Goal: Task Accomplishment & Management: Manage account settings

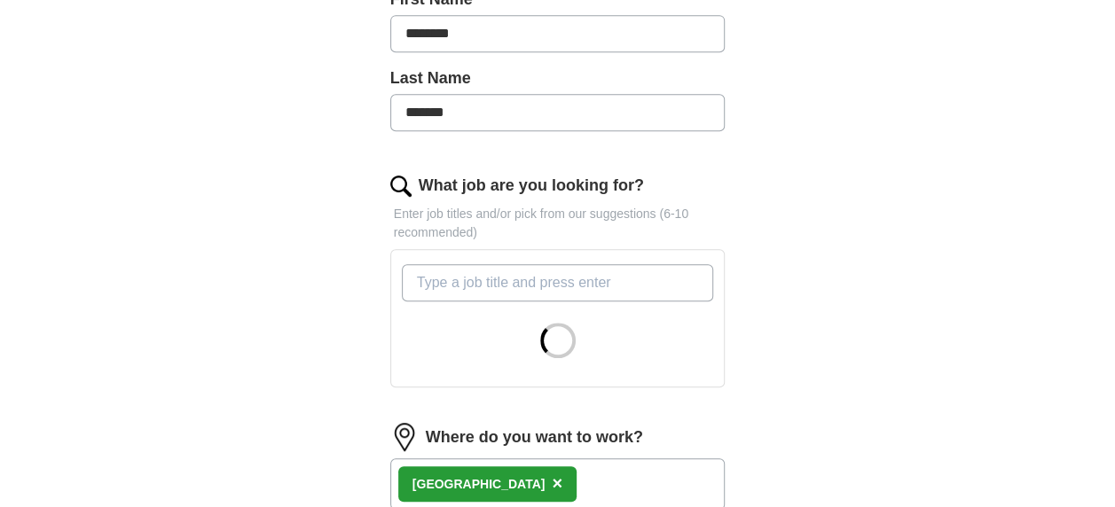
scroll to position [445, 0]
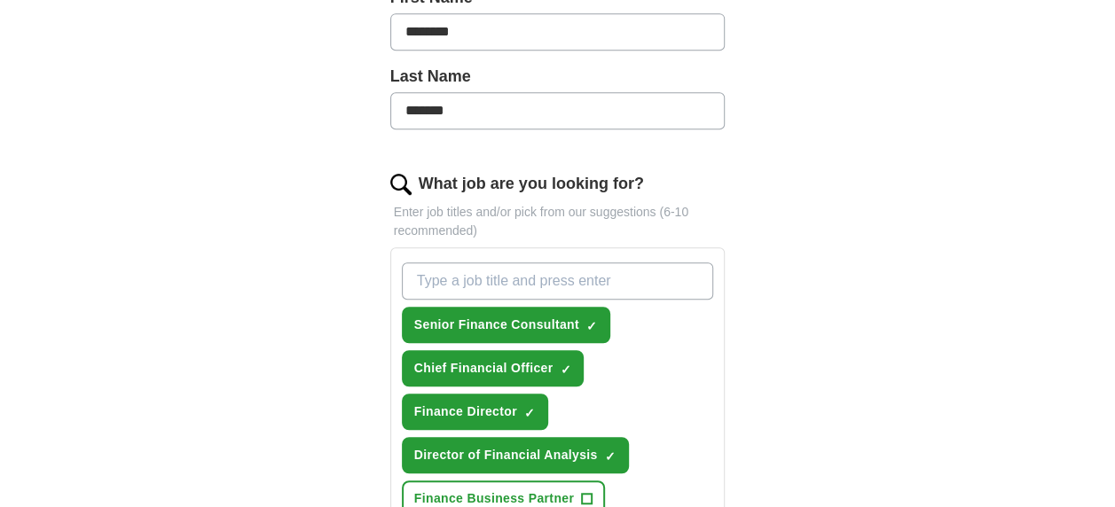
click at [538, 278] on input "What job are you looking for?" at bounding box center [558, 281] width 312 height 37
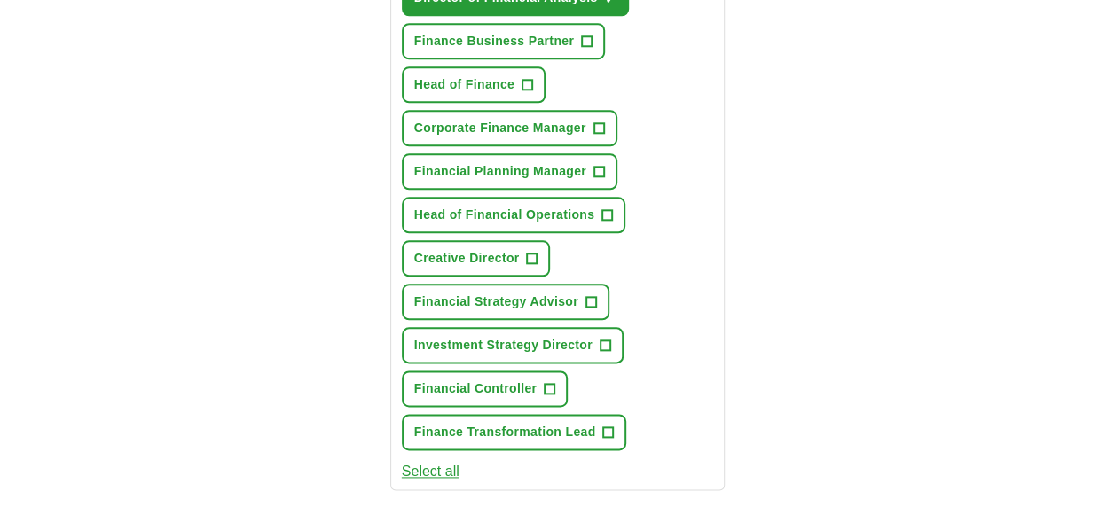
scroll to position [927, 0]
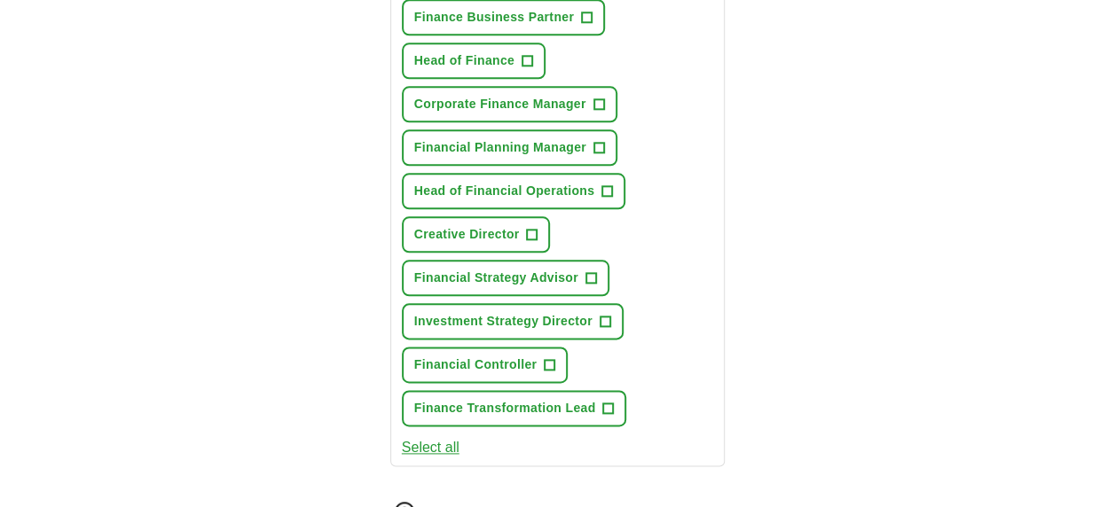
click at [420, 447] on button "Select all" at bounding box center [431, 447] width 58 height 21
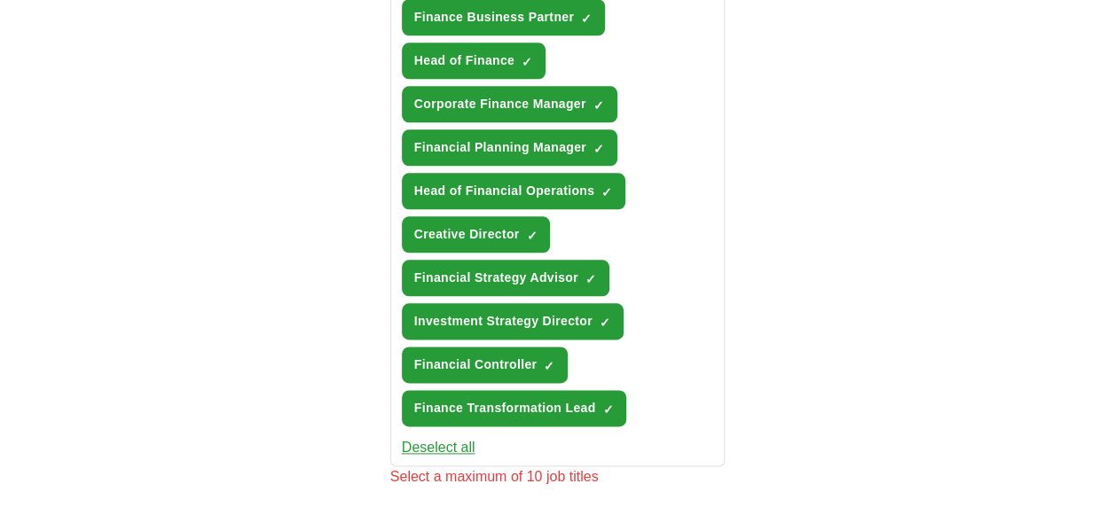
click at [447, 443] on button "Deselect all" at bounding box center [439, 447] width 74 height 21
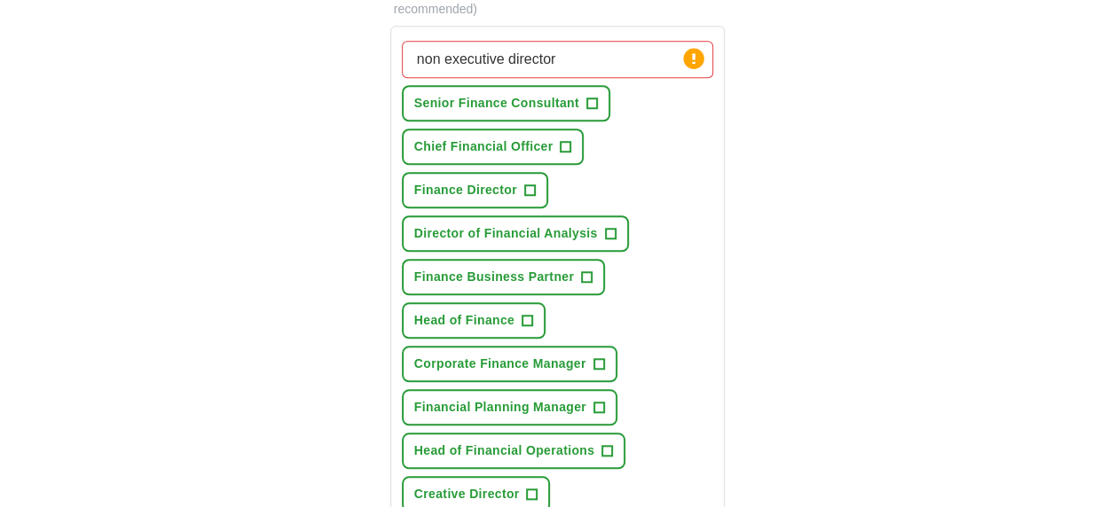
scroll to position [665, 0]
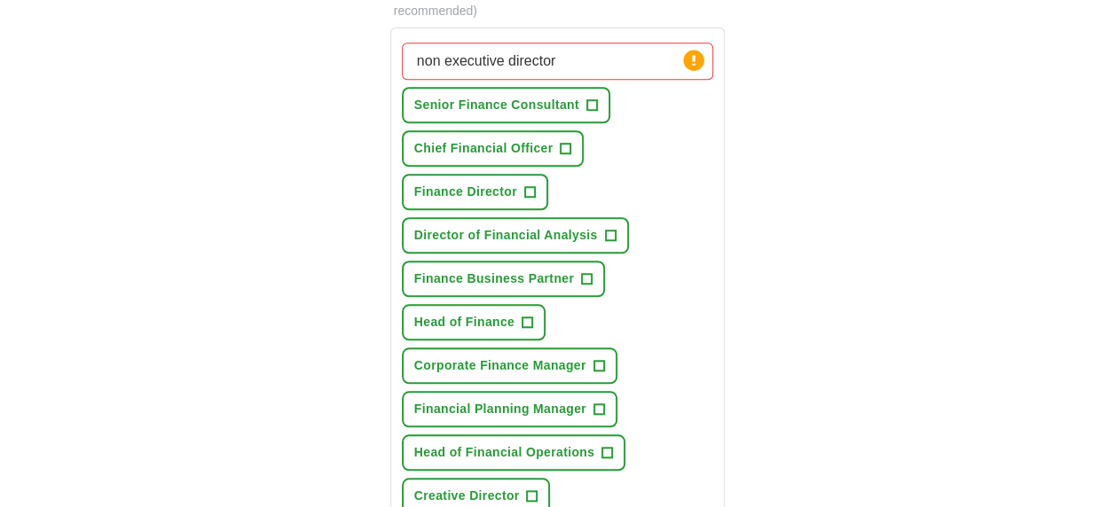
drag, startPoint x: 559, startPoint y: 63, endPoint x: 369, endPoint y: 76, distance: 190.3
click at [369, 76] on div "Let ApplyIQ do the hard work of searching and applying for jobs. Just tell us w…" at bounding box center [558, 380] width 454 height 1784
type input "[PERSON_NAME]"
click at [590, 100] on span "+" at bounding box center [591, 105] width 11 height 14
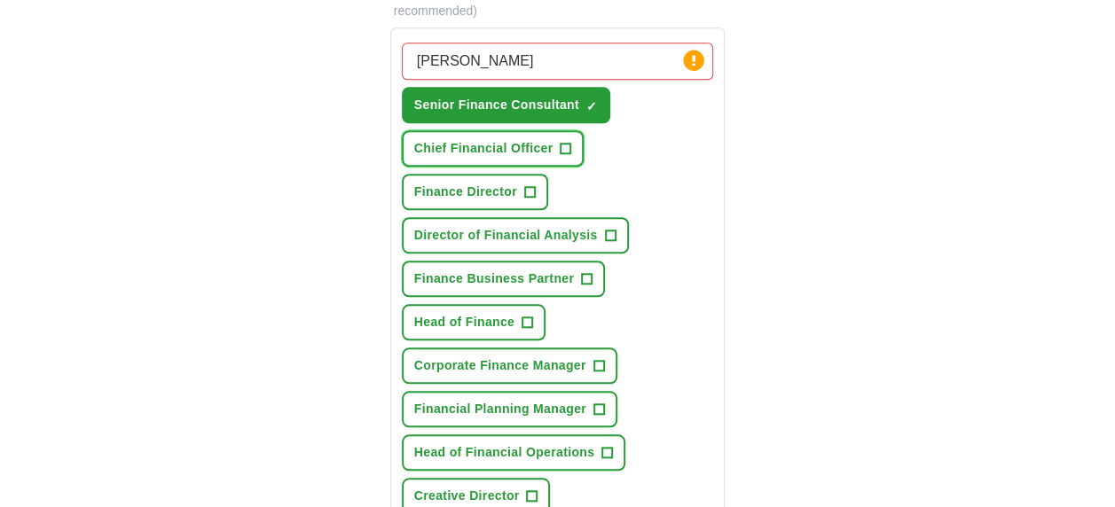
click at [567, 147] on span "+" at bounding box center [566, 149] width 11 height 14
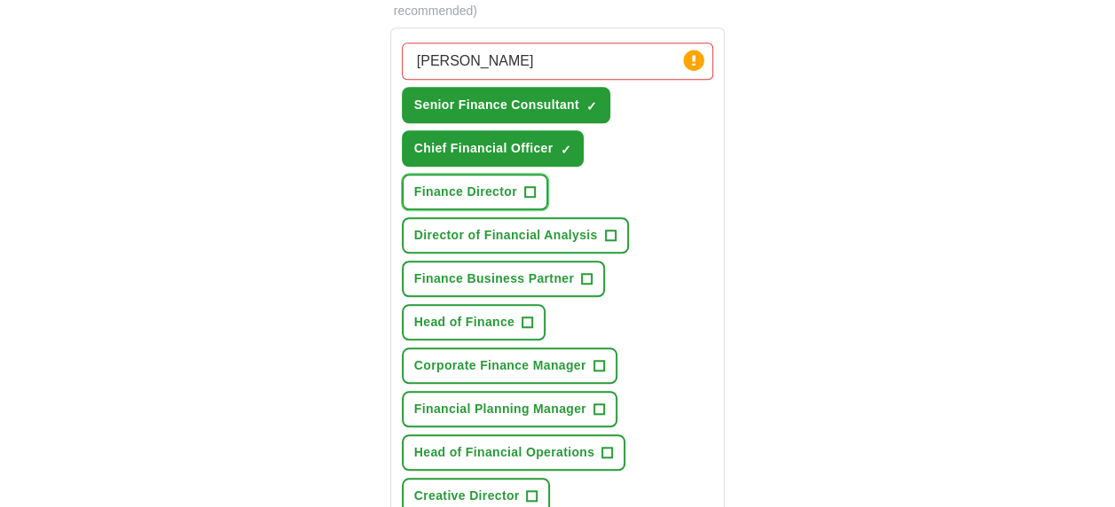
click at [527, 188] on span "+" at bounding box center [529, 192] width 11 height 14
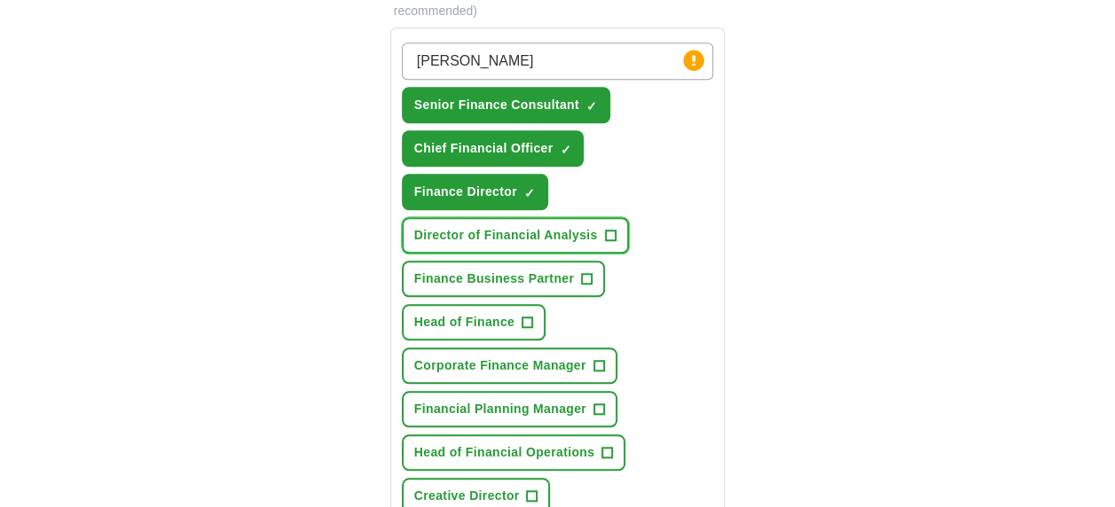
click at [602, 231] on button "Director of Financial Analysis +" at bounding box center [515, 235] width 227 height 36
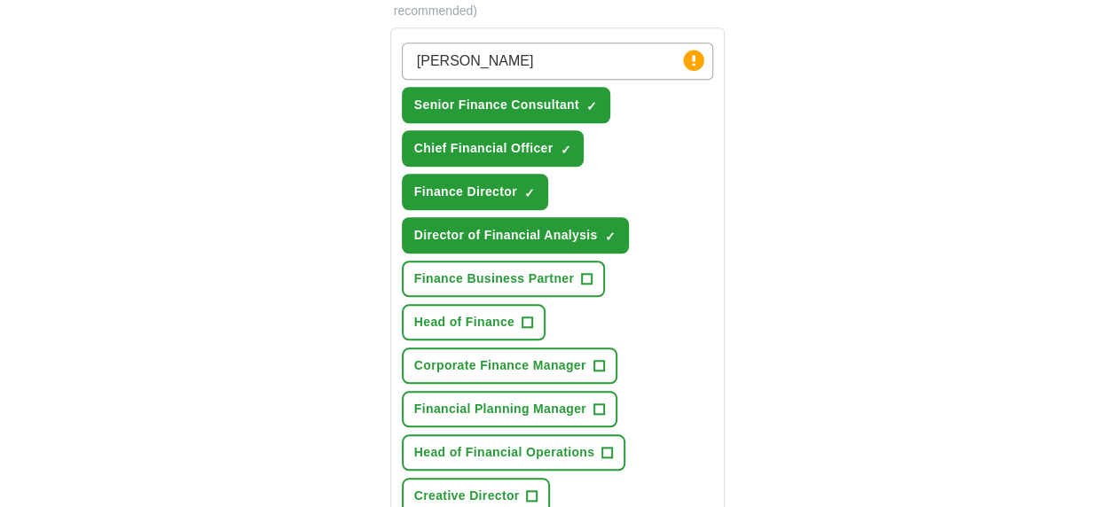
drag, startPoint x: 1114, startPoint y: 217, endPoint x: 1118, endPoint y: 231, distance: 13.8
click at [1114, 231] on html "[PERSON_NAME][EMAIL_ADDRESS][DOMAIN_NAME] [GEOGRAPHIC_DATA] Alerts Favourites C…" at bounding box center [557, 392] width 1115 height 2114
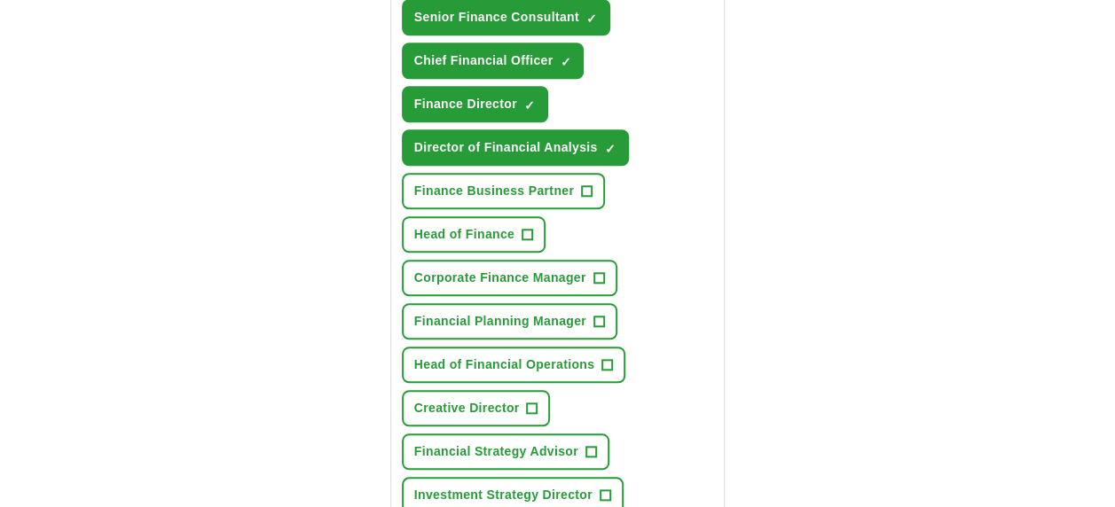
scroll to position [758, 0]
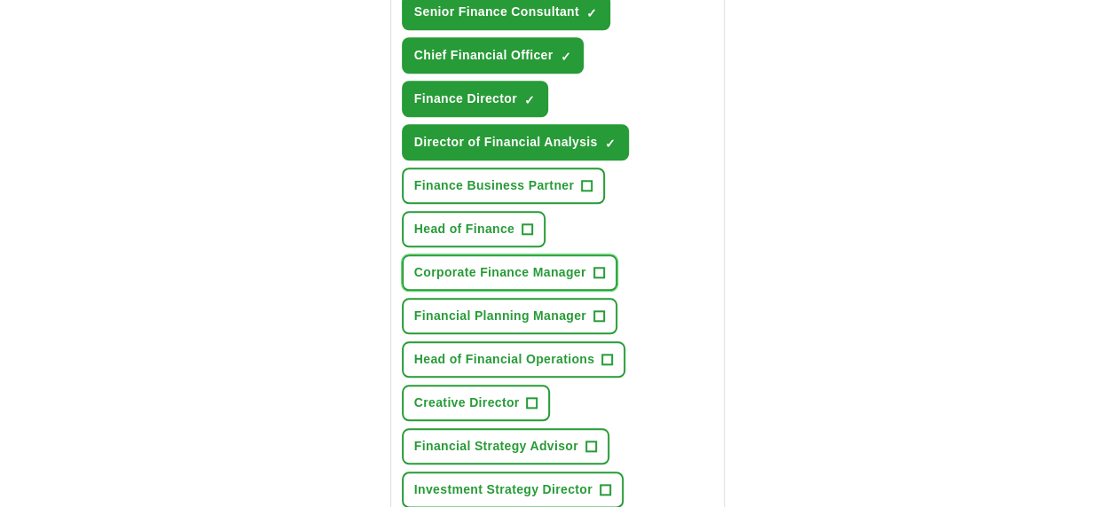
click at [607, 267] on button "Corporate Finance Manager +" at bounding box center [510, 273] width 216 height 36
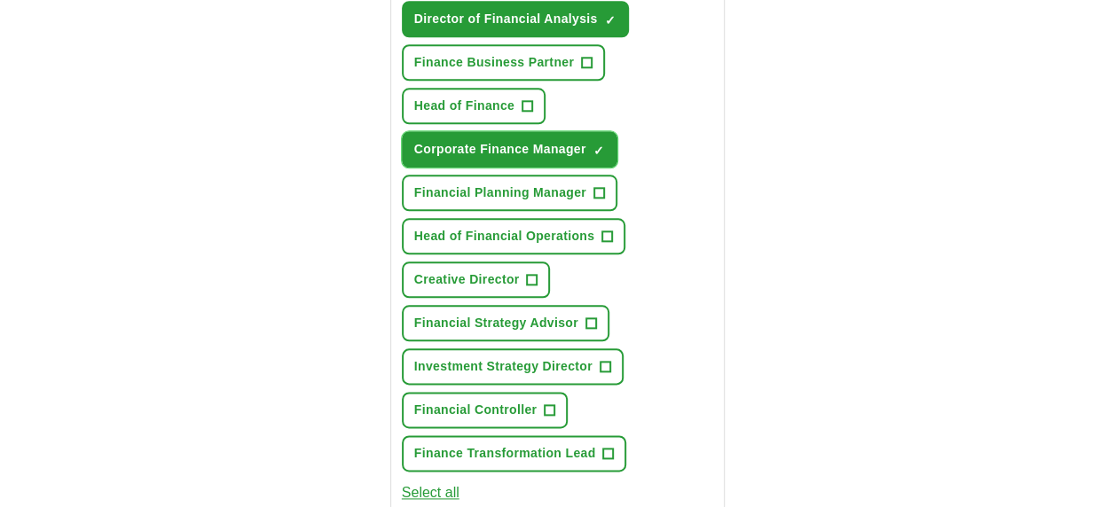
scroll to position [884, 0]
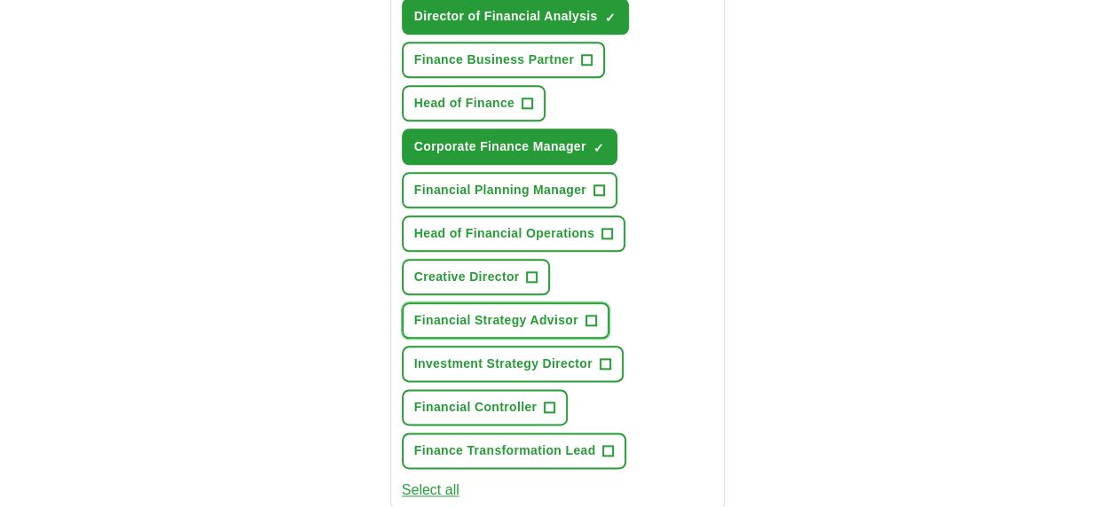
click at [586, 319] on span "+" at bounding box center [590, 321] width 11 height 14
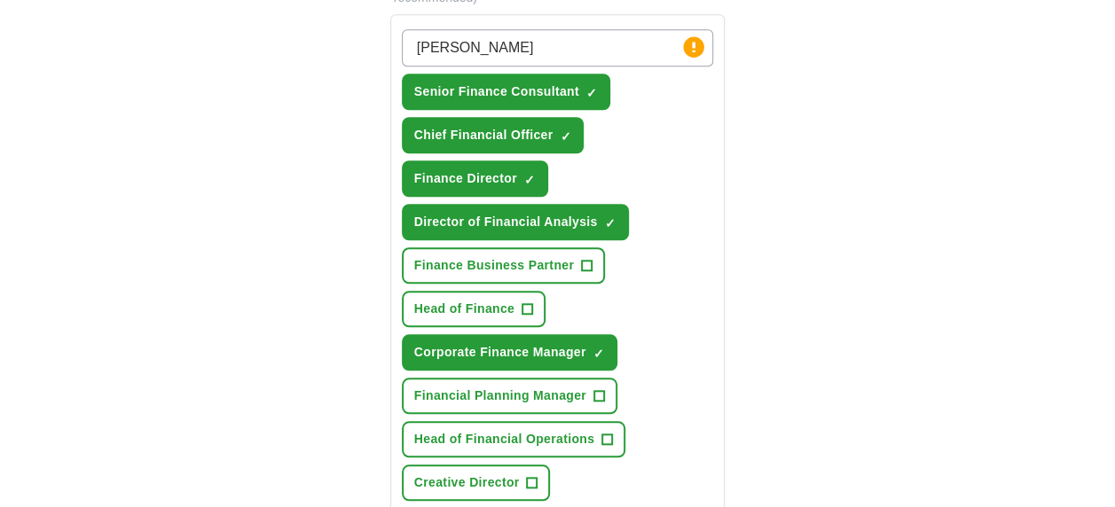
scroll to position [692, 0]
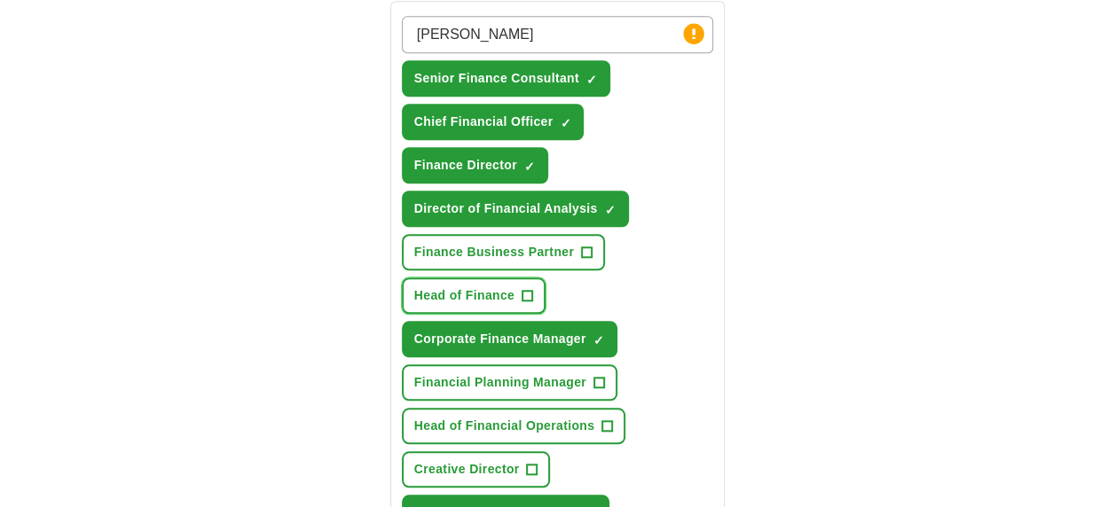
click at [527, 295] on span "+" at bounding box center [527, 296] width 11 height 14
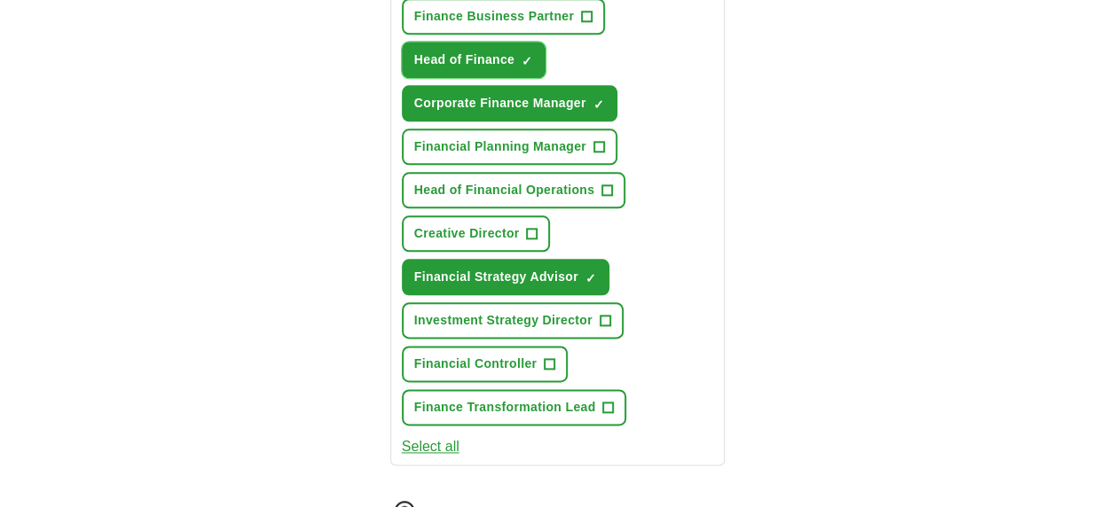
scroll to position [919, 0]
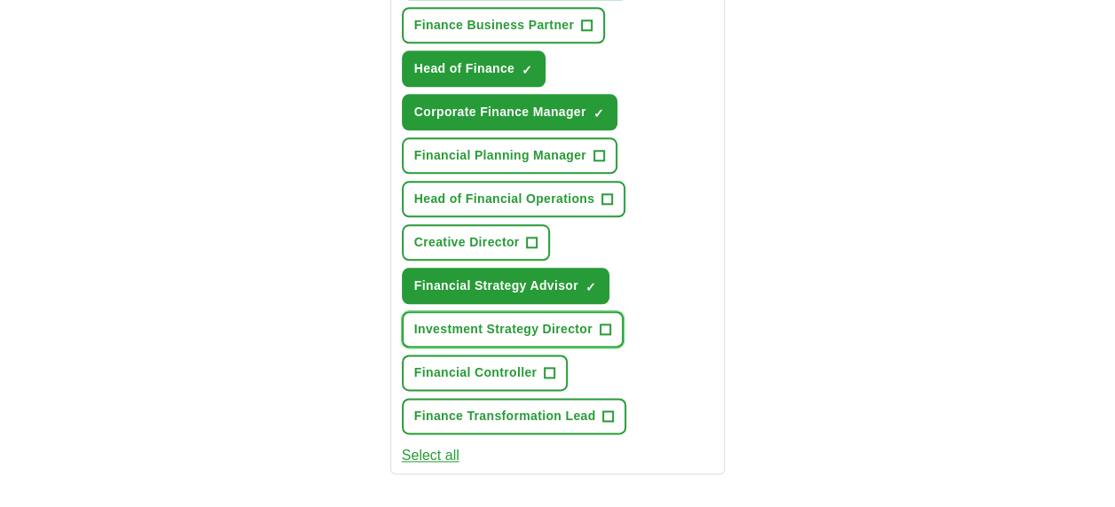
click at [607, 329] on span "+" at bounding box center [605, 330] width 11 height 14
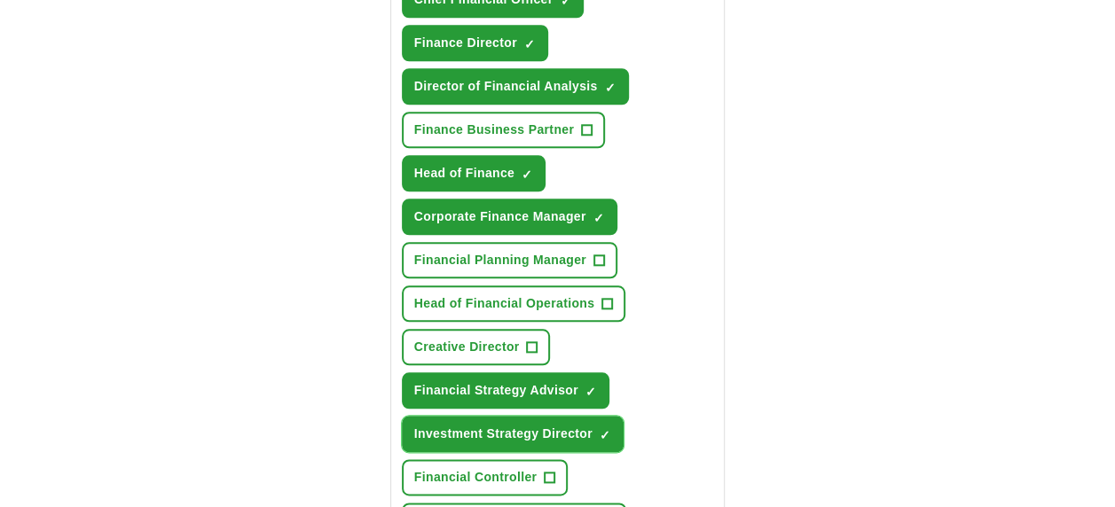
scroll to position [812, 0]
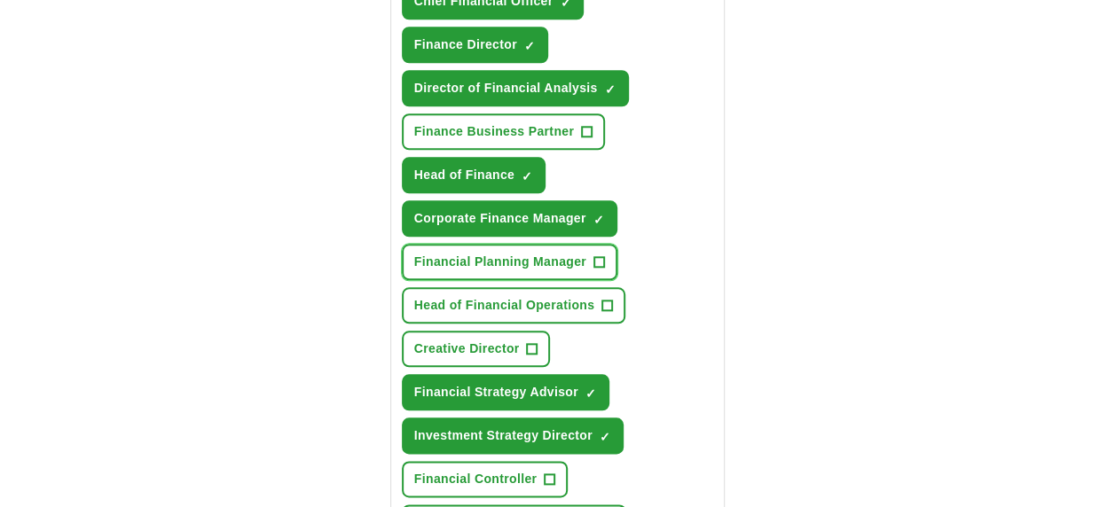
click at [600, 259] on span "+" at bounding box center [598, 262] width 11 height 14
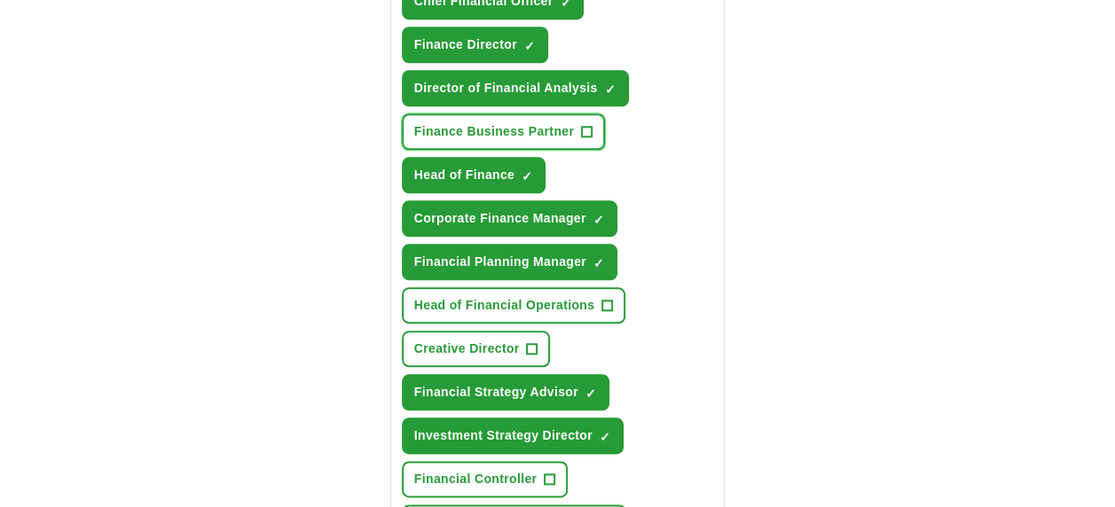
click at [587, 131] on span "+" at bounding box center [587, 132] width 11 height 14
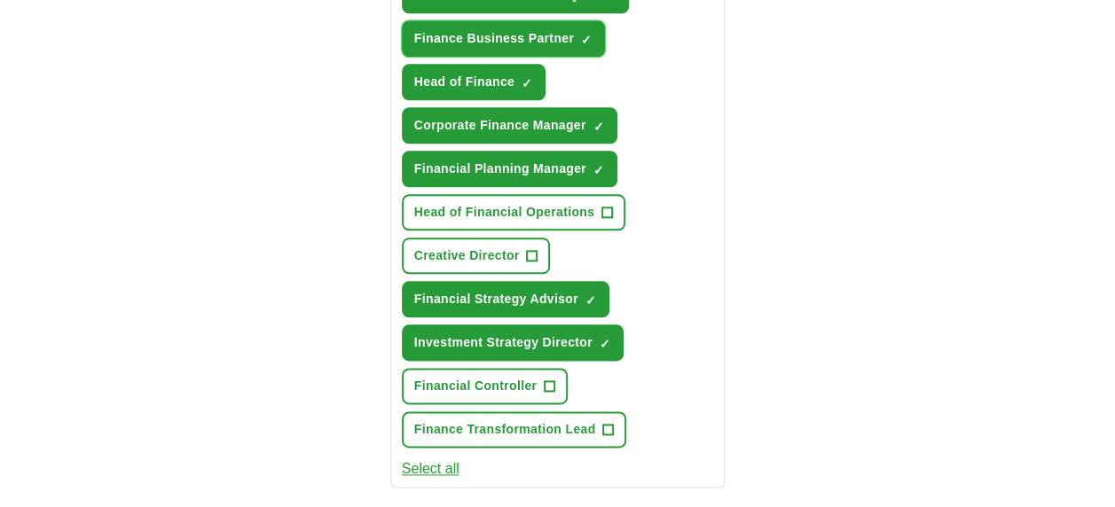
scroll to position [935, 0]
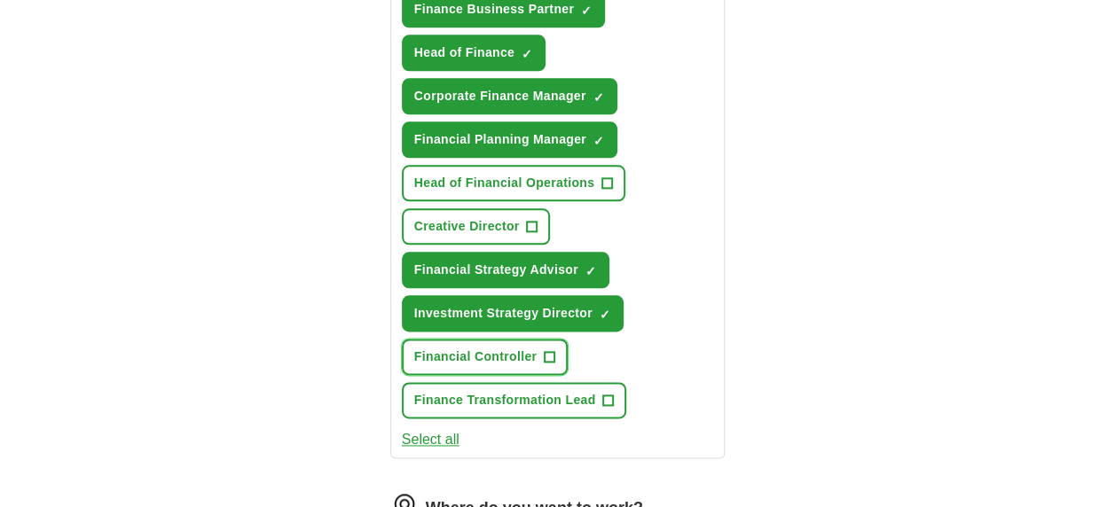
click at [548, 358] on span "+" at bounding box center [550, 357] width 11 height 14
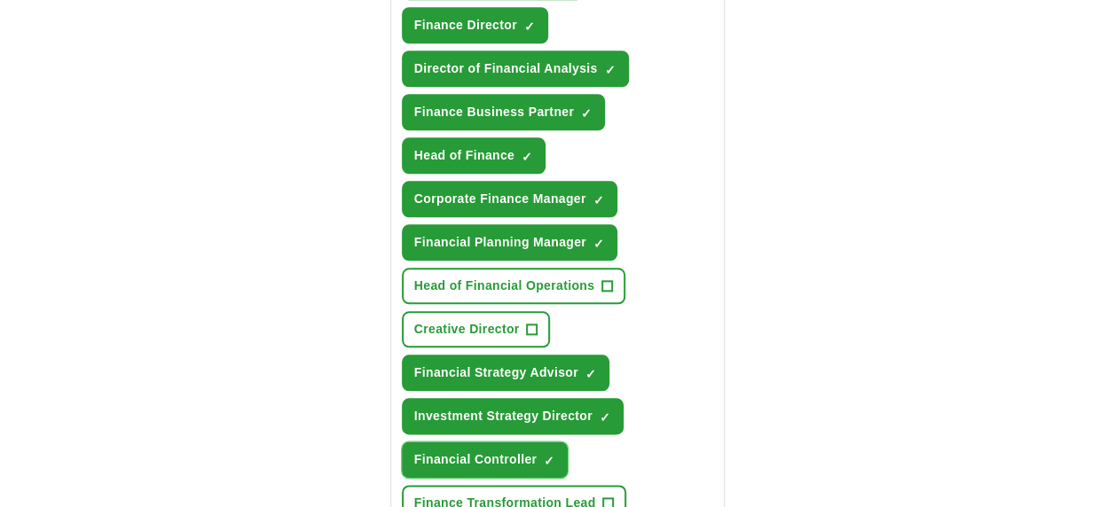
scroll to position [873, 0]
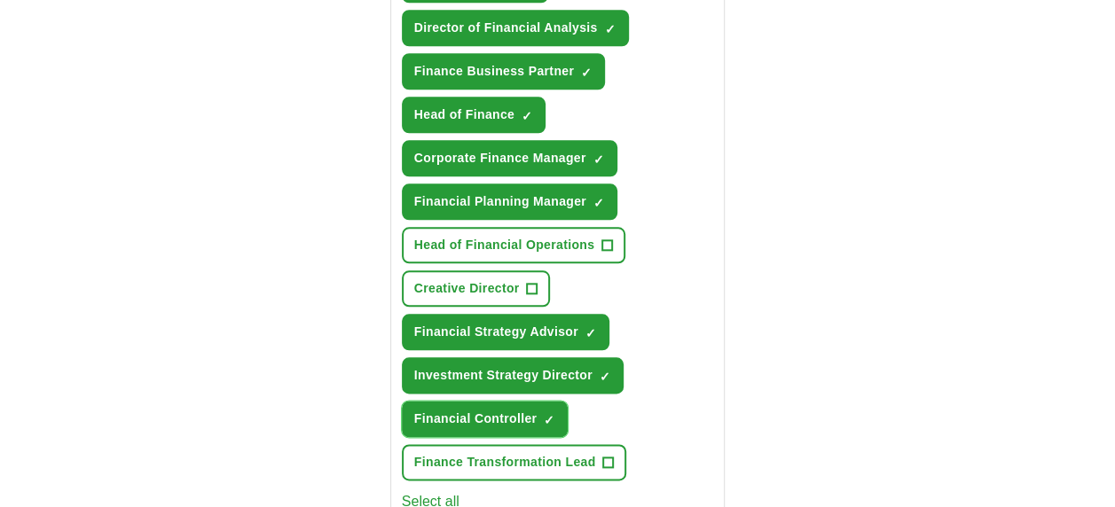
click at [0, 0] on span "×" at bounding box center [0, 0] width 0 height 0
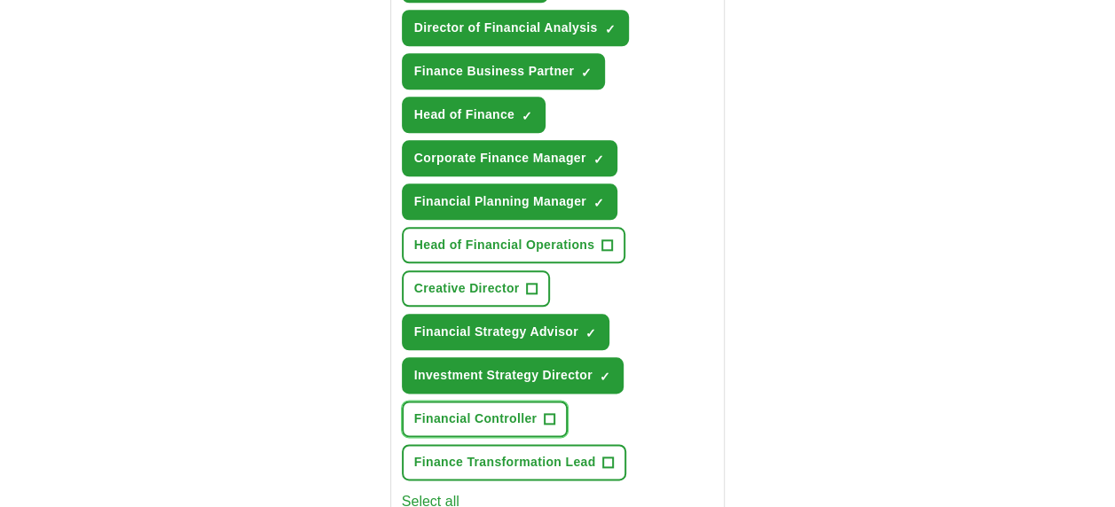
click at [546, 418] on span "+" at bounding box center [550, 419] width 11 height 14
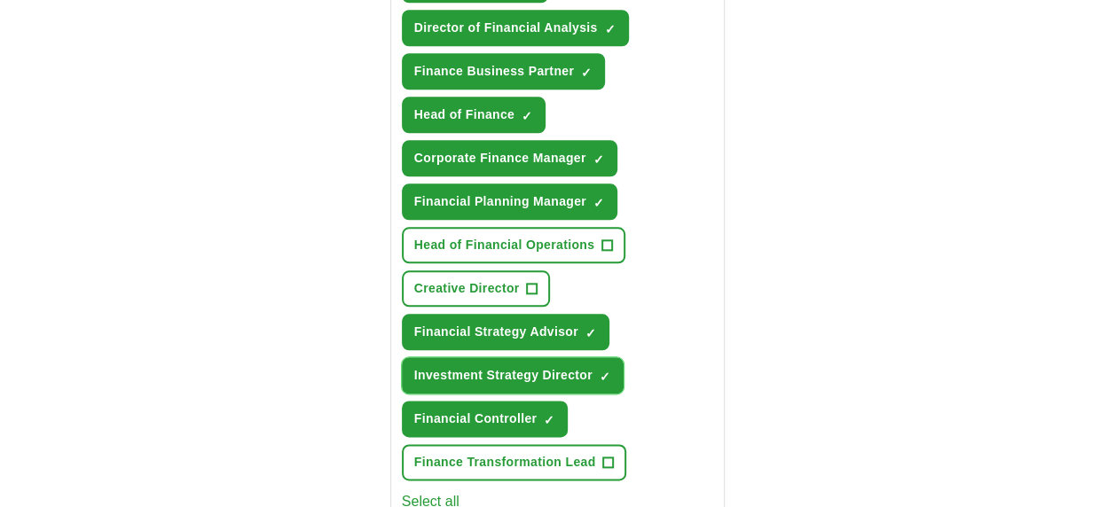
click at [0, 0] on span "×" at bounding box center [0, 0] width 0 height 0
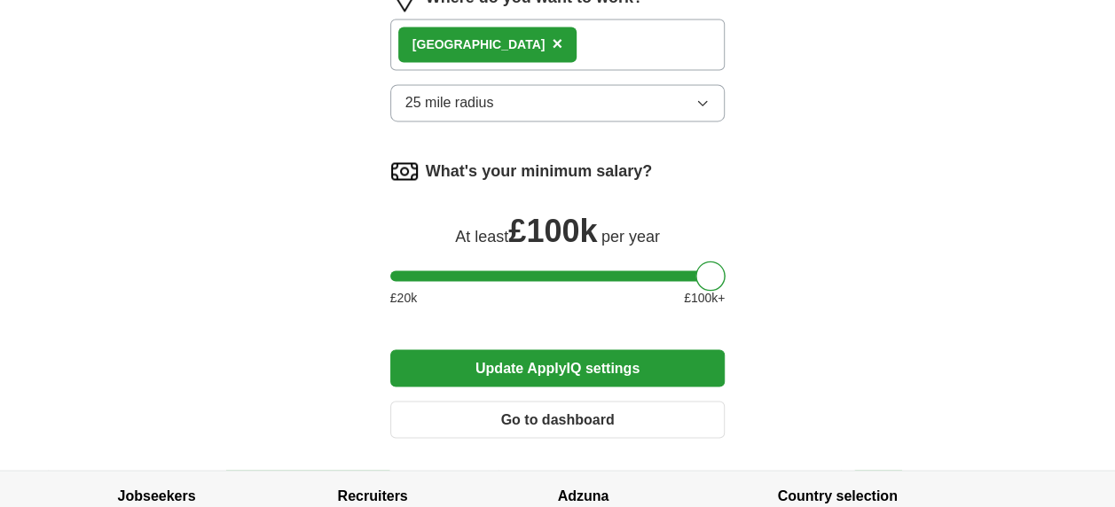
scroll to position [1448, 0]
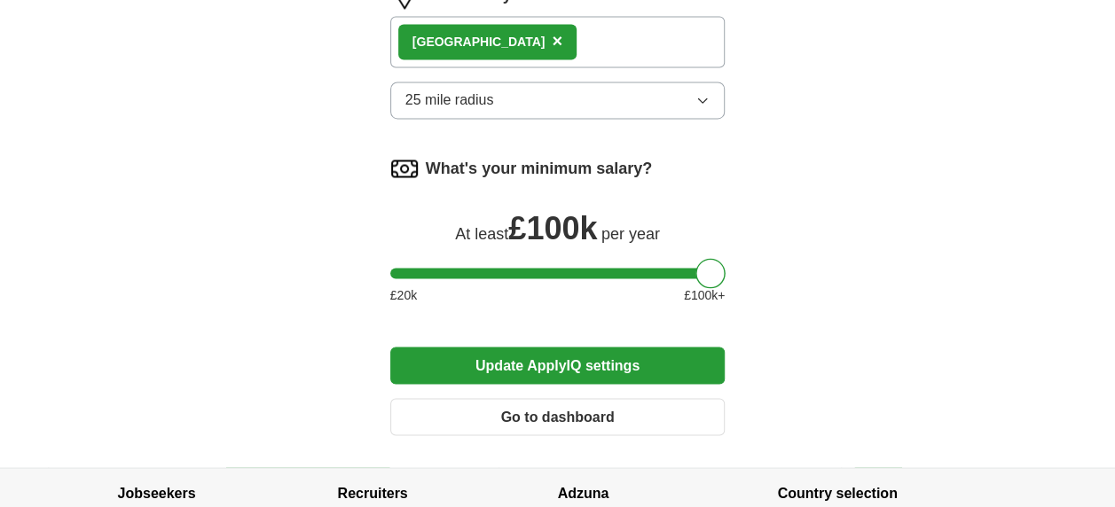
click at [585, 360] on button "Update ApplyIQ settings" at bounding box center [557, 365] width 335 height 37
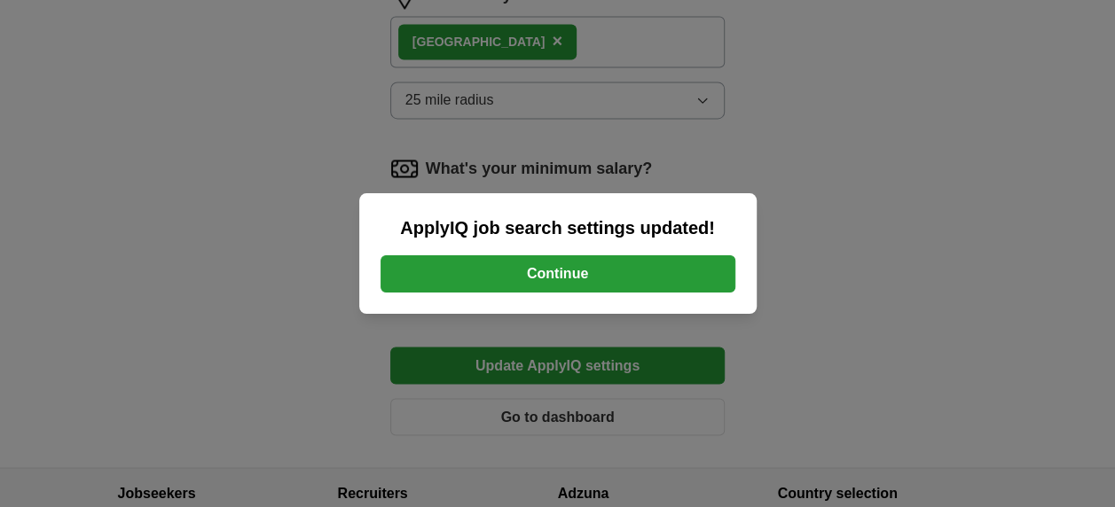
click at [530, 281] on button "Continue" at bounding box center [558, 273] width 355 height 37
